Goal: Register for event/course

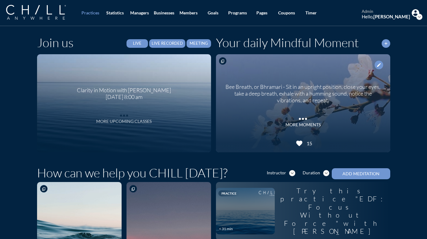
click at [134, 122] on div "More Upcoming Classes" at bounding box center [123, 121] width 55 height 5
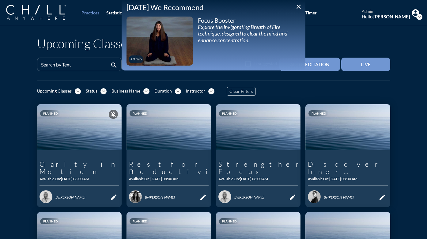
click at [299, 6] on icon "close" at bounding box center [298, 6] width 7 height 7
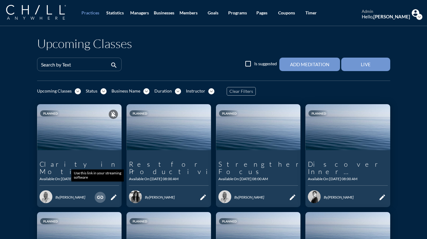
click at [98, 194] on icon "link" at bounding box center [99, 197] width 7 height 7
click at [97, 194] on icon "link" at bounding box center [99, 197] width 7 height 7
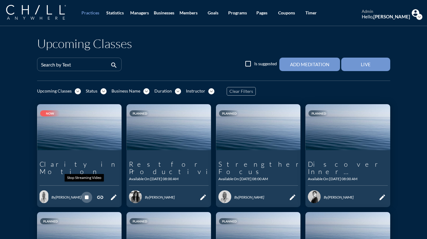
click at [83, 194] on icon "stop" at bounding box center [86, 197] width 7 height 7
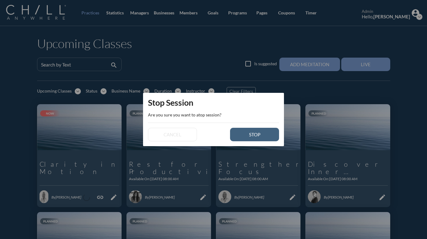
click at [250, 135] on div "stop" at bounding box center [255, 135] width 28 height 6
